Goal: Task Accomplishment & Management: Use online tool/utility

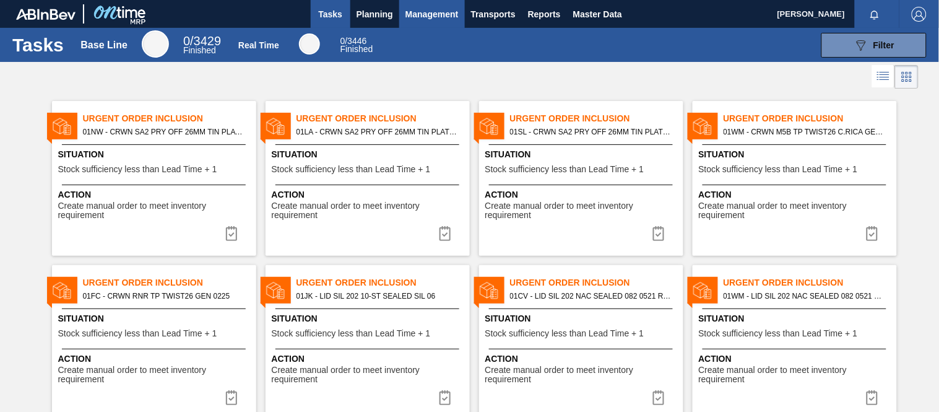
click at [421, 20] on span "Management" at bounding box center [431, 14] width 53 height 15
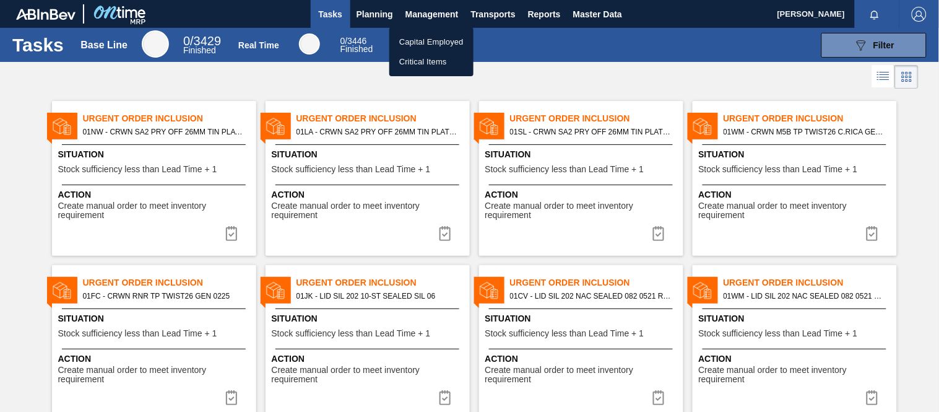
click at [379, 17] on div at bounding box center [469, 206] width 939 height 412
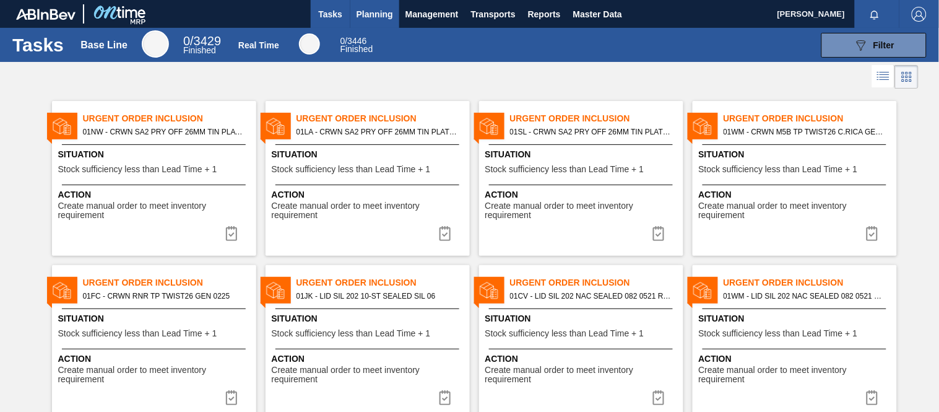
click at [383, 14] on span "Planning" at bounding box center [375, 14] width 37 height 15
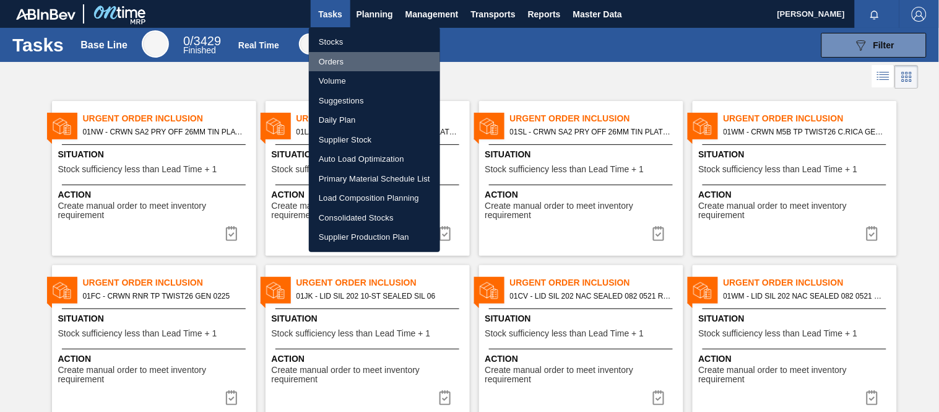
click at [339, 66] on li "Orders" at bounding box center [374, 62] width 131 height 20
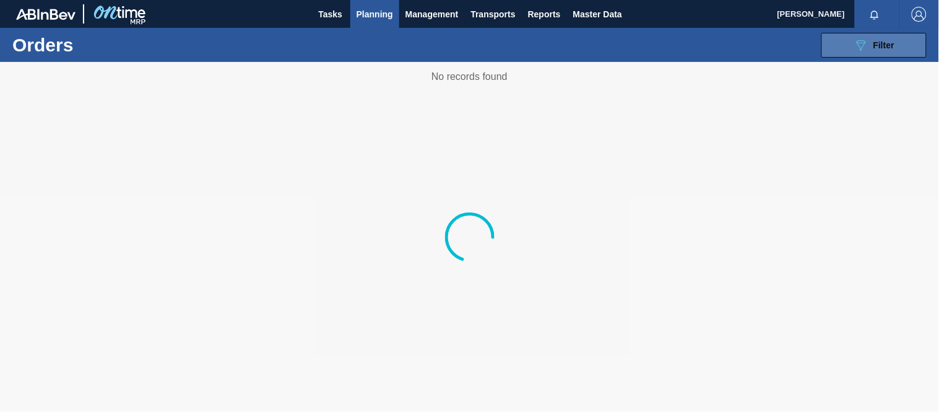
click at [872, 48] on div "089F7B8B-B2A5-4AFE-B5C0-19BA573D28AC Filter" at bounding box center [874, 45] width 41 height 15
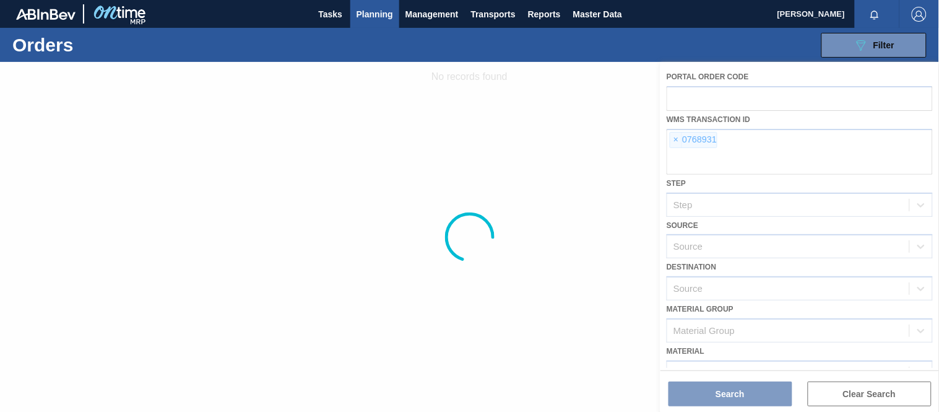
click at [675, 139] on div at bounding box center [469, 237] width 939 height 350
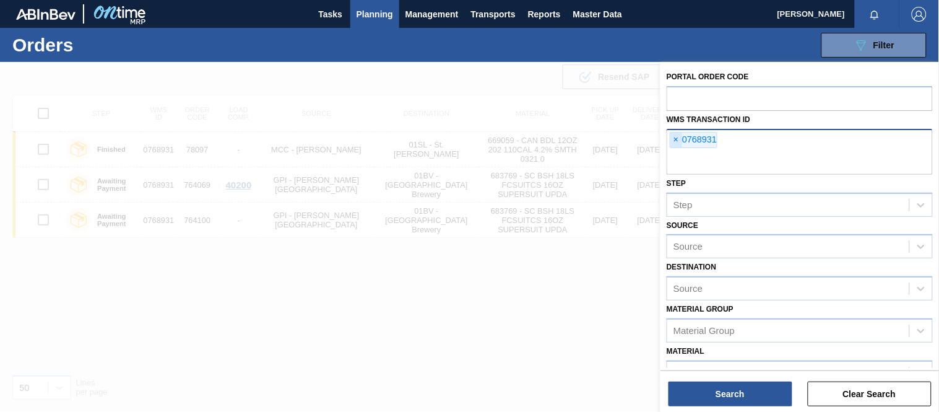
click at [675, 140] on span "×" at bounding box center [676, 139] width 12 height 15
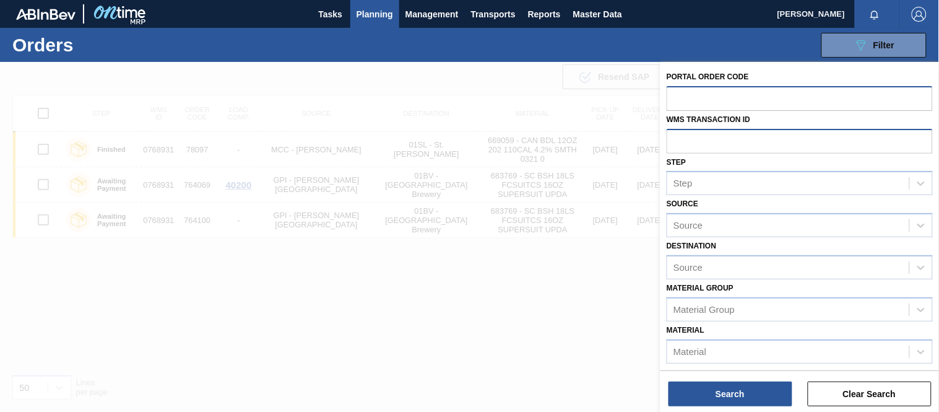
click at [716, 90] on input "text" at bounding box center [800, 98] width 266 height 24
paste input "text"
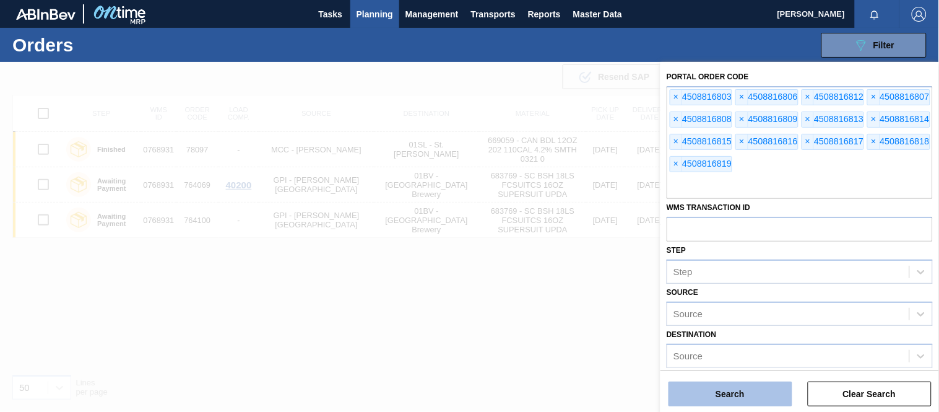
click at [744, 385] on button "Search" at bounding box center [731, 393] width 124 height 25
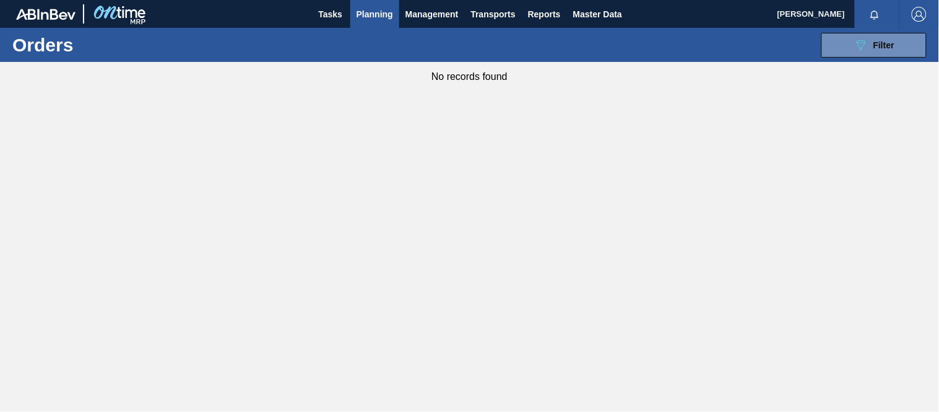
click at [388, 16] on span "Planning" at bounding box center [375, 14] width 37 height 15
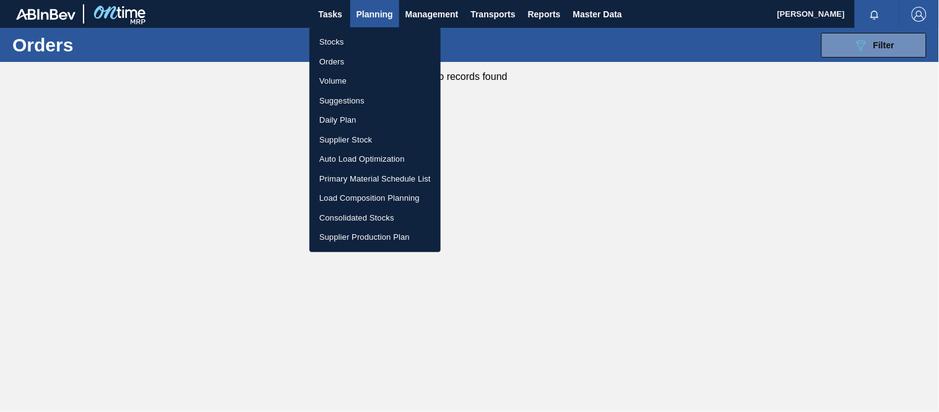
click at [339, 45] on li "Stocks" at bounding box center [375, 42] width 131 height 20
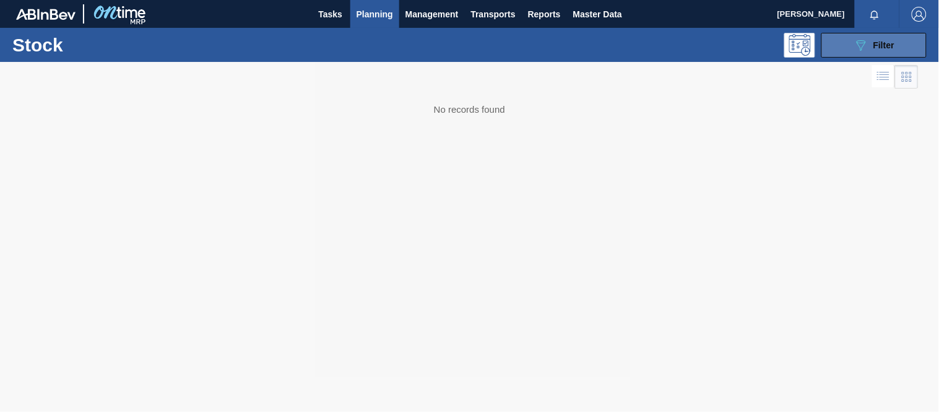
click at [863, 39] on icon "089F7B8B-B2A5-4AFE-B5C0-19BA573D28AC" at bounding box center [861, 45] width 15 height 15
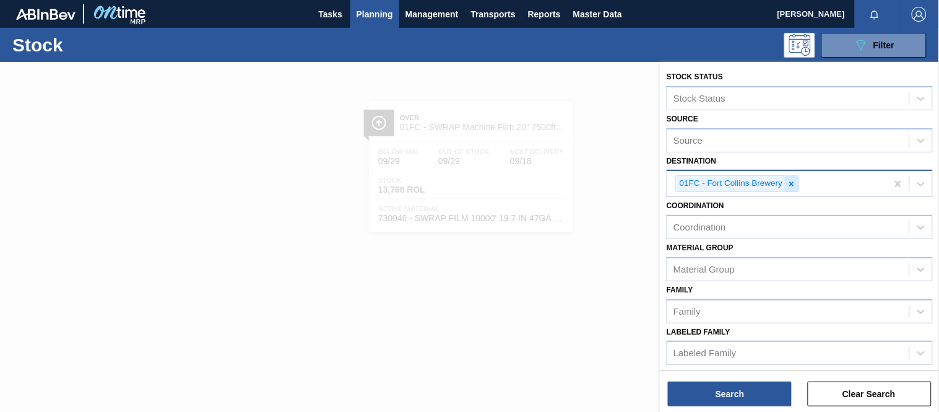
click at [795, 181] on icon at bounding box center [791, 184] width 9 height 9
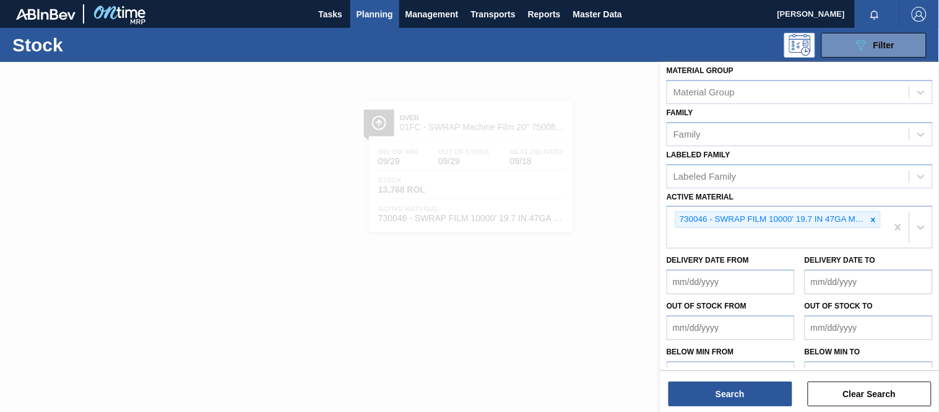
scroll to position [183, 0]
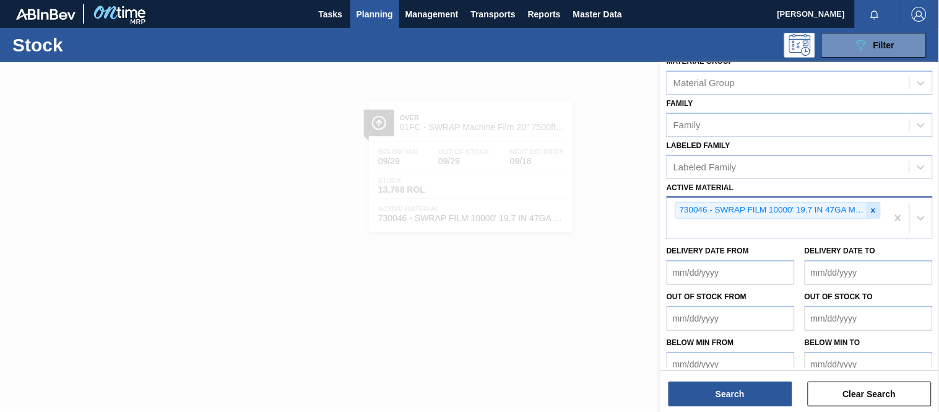
click at [873, 206] on icon at bounding box center [873, 210] width 9 height 9
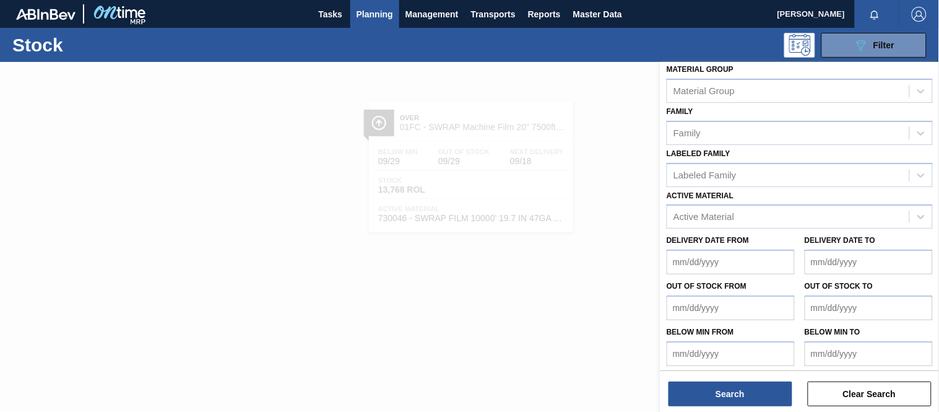
click at [329, 342] on div at bounding box center [469, 268] width 939 height 412
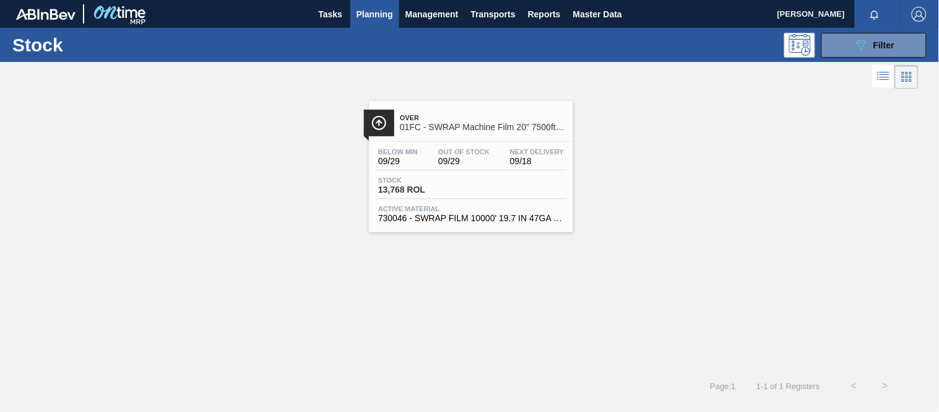
click at [376, 15] on span "Planning" at bounding box center [375, 14] width 37 height 15
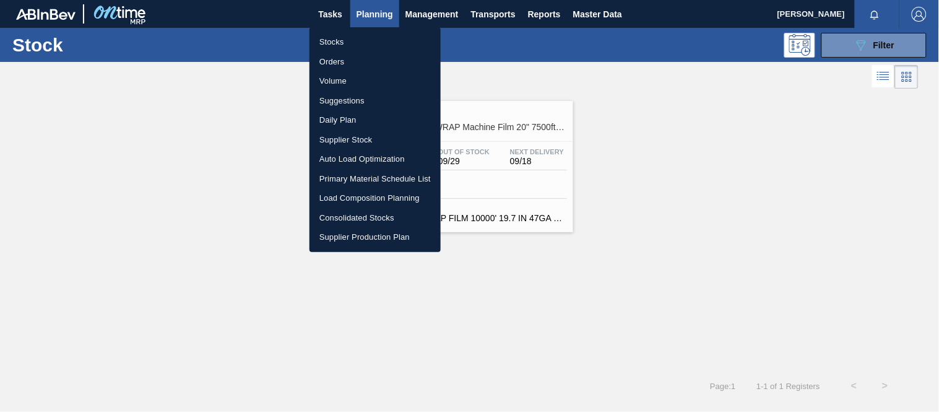
click at [325, 66] on li "Orders" at bounding box center [375, 62] width 131 height 20
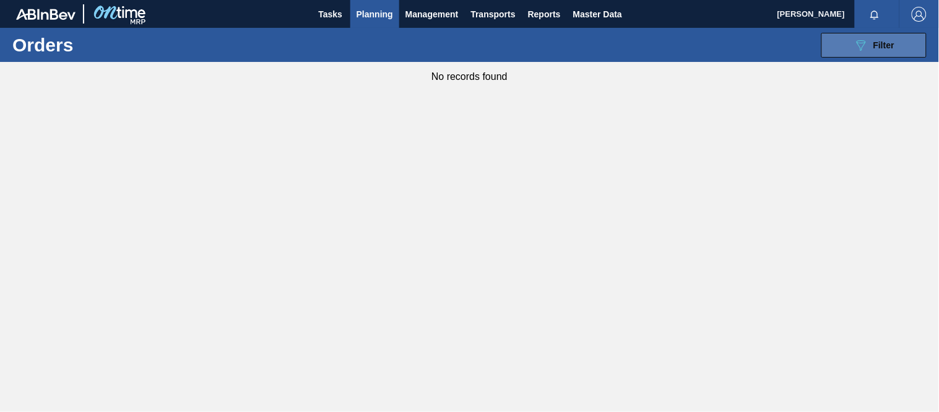
click at [862, 48] on icon "089F7B8B-B2A5-4AFE-B5C0-19BA573D28AC" at bounding box center [861, 45] width 15 height 15
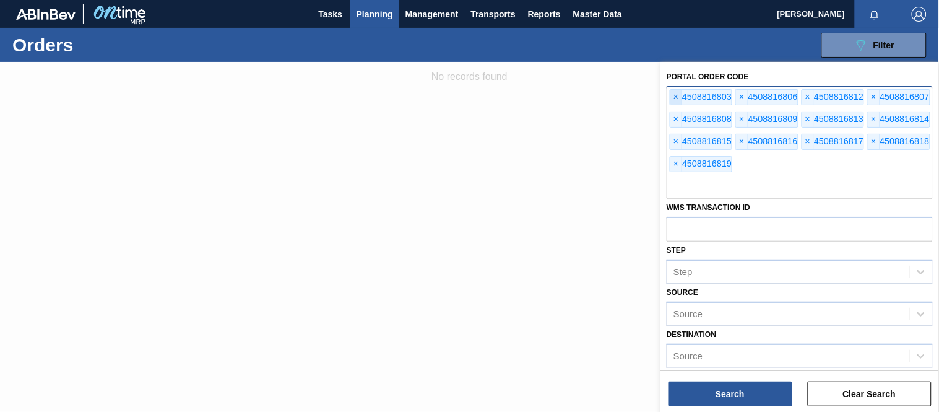
click at [673, 94] on span "×" at bounding box center [676, 97] width 12 height 15
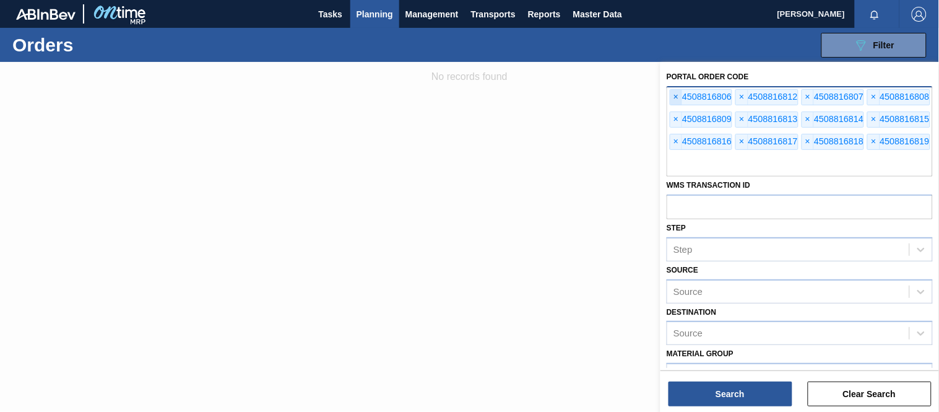
click at [673, 94] on span "×" at bounding box center [676, 97] width 12 height 15
click at [675, 93] on span "×" at bounding box center [676, 97] width 12 height 15
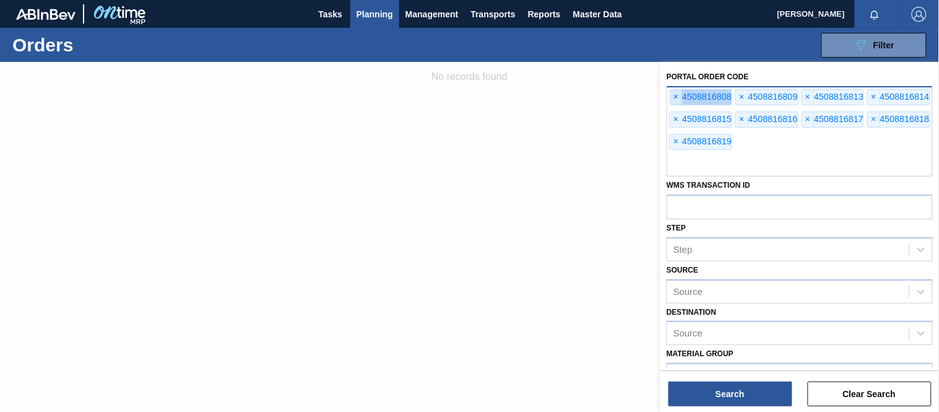
click at [675, 93] on span "×" at bounding box center [676, 97] width 12 height 15
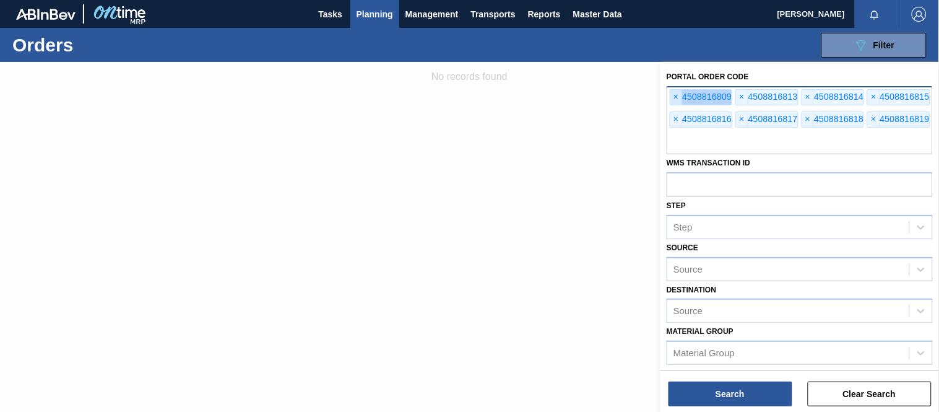
click at [675, 93] on span "×" at bounding box center [676, 97] width 12 height 15
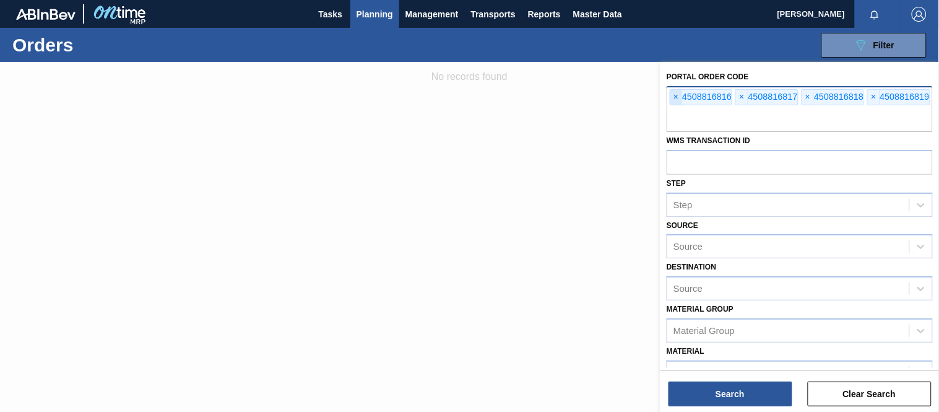
click at [675, 93] on span "×" at bounding box center [676, 97] width 12 height 15
